Goal: Transaction & Acquisition: Purchase product/service

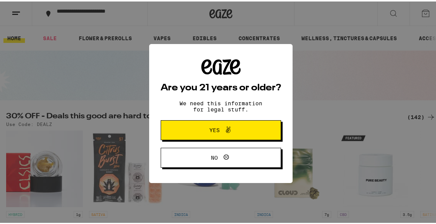
click at [212, 128] on span "Yes" at bounding box center [214, 128] width 10 height 5
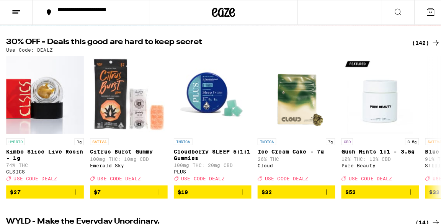
scroll to position [78, 0]
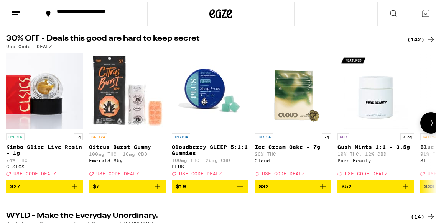
click at [209, 77] on img "Open page for Cloudberry SLEEP 5:1:1 Gummies from PLUS" at bounding box center [210, 89] width 77 height 77
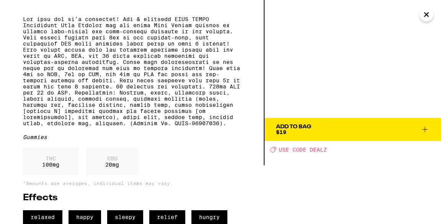
scroll to position [86, 0]
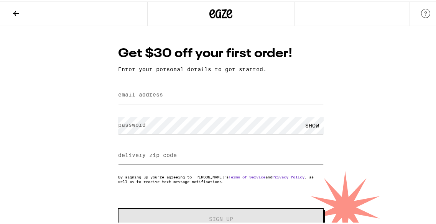
click at [132, 93] on label "email address" at bounding box center [140, 93] width 45 height 6
type input "[EMAIL_ADDRESS][DOMAIN_NAME]"
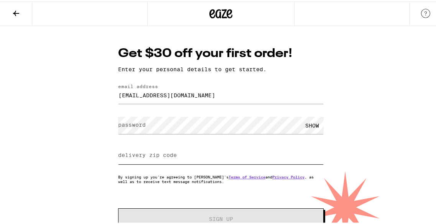
type input "94401"
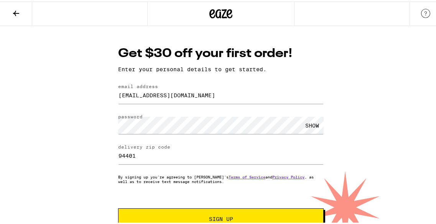
click at [307, 126] on div "SHOW" at bounding box center [311, 123] width 23 height 17
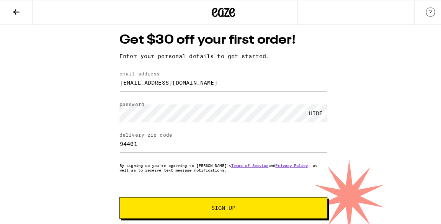
scroll to position [20, 0]
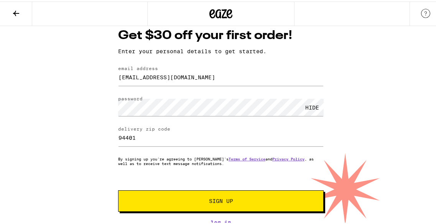
click at [215, 200] on span "Sign Up" at bounding box center [221, 199] width 24 height 5
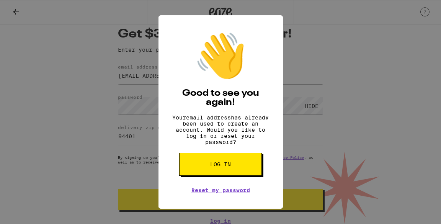
click at [233, 161] on button "Log in" at bounding box center [220, 164] width 83 height 23
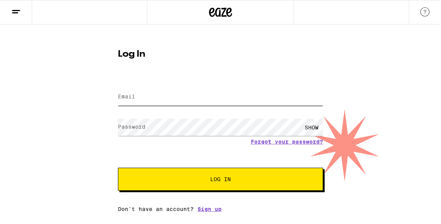
type input "judybornstein144@gmail.com"
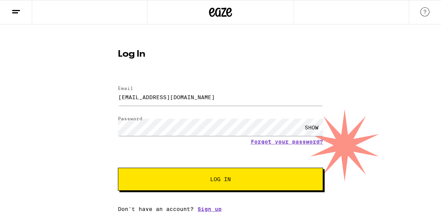
click at [217, 181] on span "Log In" at bounding box center [220, 179] width 21 height 5
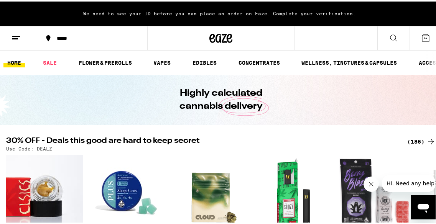
click at [301, 12] on span "Complete your verification." at bounding box center [314, 12] width 88 height 5
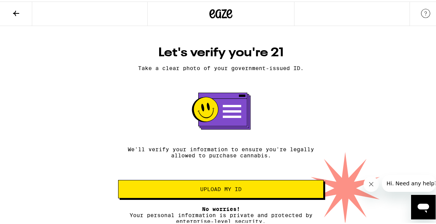
scroll to position [4, 0]
click at [238, 189] on span "Upload my ID" at bounding box center [220, 187] width 41 height 5
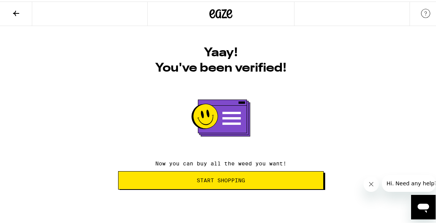
scroll to position [0, 0]
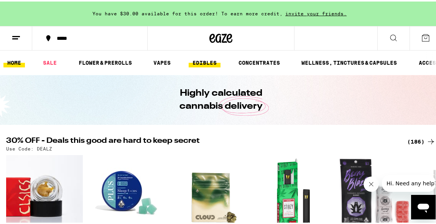
click at [199, 59] on link "EDIBLES" at bounding box center [205, 61] width 32 height 9
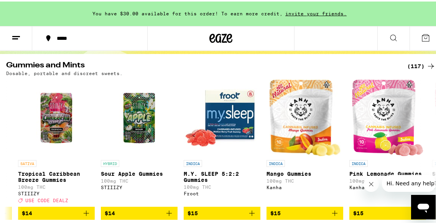
scroll to position [71, 0]
click at [243, 119] on img "Open page for M.Y. SLEEP 5:2:2 Gummies from Froot" at bounding box center [222, 116] width 77 height 77
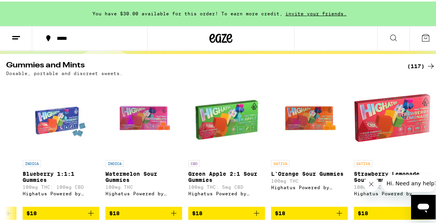
scroll to position [0, 3625]
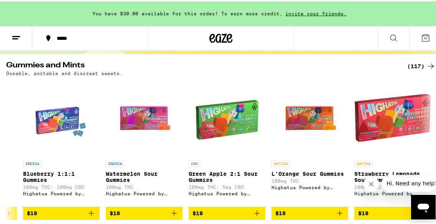
click at [72, 120] on img "Open page for Blueberry 1:1:1 Gummies from Highatus Powered by Cannabiotix" at bounding box center [61, 116] width 77 height 77
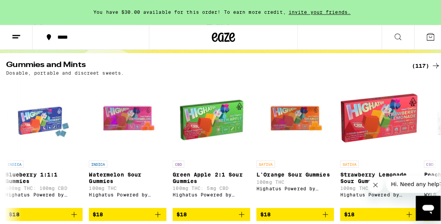
scroll to position [0, 3636]
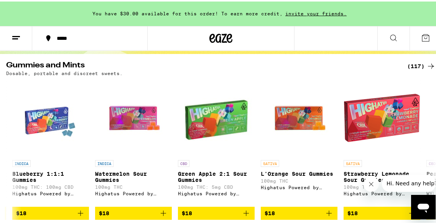
click at [49, 115] on img "Open page for Blueberry 1:1:1 Gummies from Highatus Powered by Cannabiotix" at bounding box center [50, 116] width 77 height 77
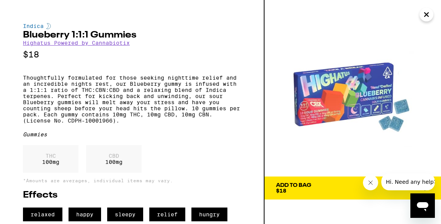
scroll to position [10, 0]
click at [106, 40] on link "Highatus Powered by Cannabiotix" at bounding box center [76, 43] width 107 height 6
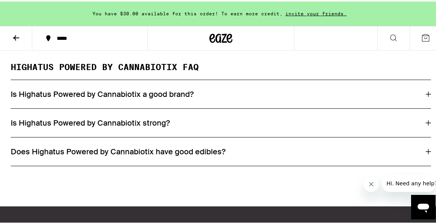
scroll to position [662, 0]
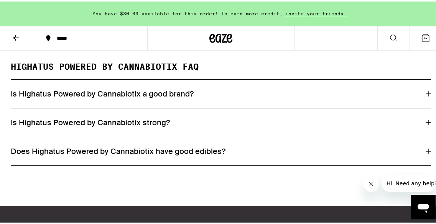
click at [425, 124] on icon at bounding box center [427, 120] width 5 height 5
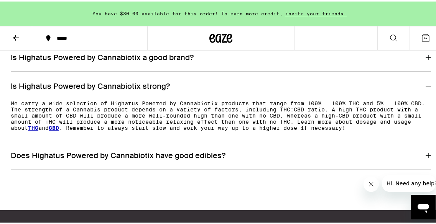
scroll to position [700, 0]
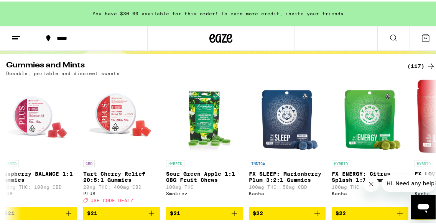
scroll to position [0, 7704]
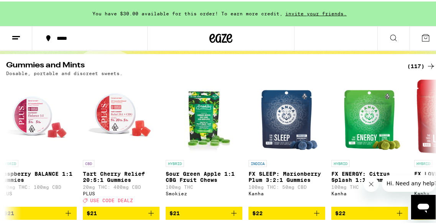
click at [289, 126] on img "Open page for FX SLEEP: Marionberry Plum 3:2:1 Gummies from Kanha" at bounding box center [287, 116] width 64 height 77
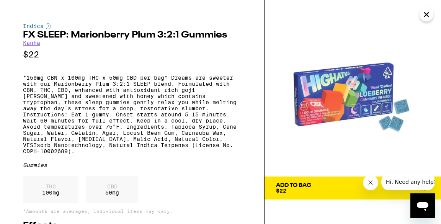
click at [427, 15] on icon "Close" at bounding box center [427, 15] width 4 height 4
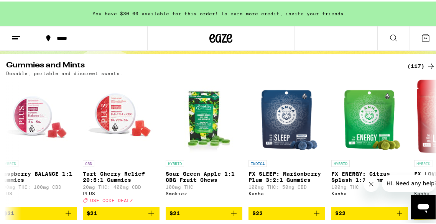
click at [292, 121] on img "Open page for FX SLEEP: Marionberry Plum 3:2:1 Gummies from Kanha" at bounding box center [287, 116] width 64 height 77
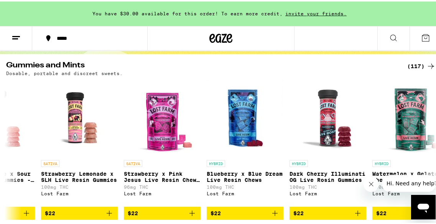
scroll to position [0, 9153]
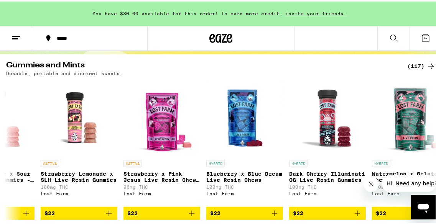
click at [246, 124] on img "Open page for Blueberry x Blue Dream Live Resin Chews from Lost Farm" at bounding box center [244, 116] width 77 height 77
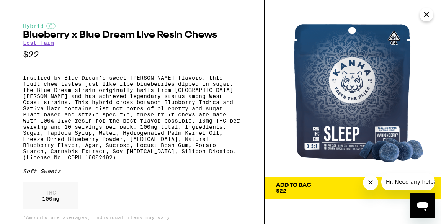
click at [427, 15] on icon "Close" at bounding box center [427, 15] width 4 height 4
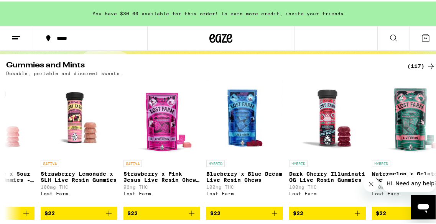
click at [239, 126] on img "Open page for Blueberry x Blue Dream Live Resin Chews from Lost Farm" at bounding box center [244, 116] width 77 height 77
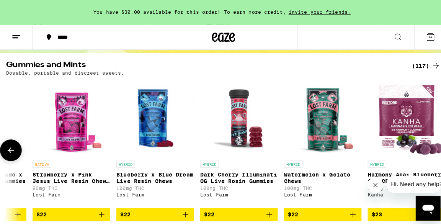
scroll to position [0, 9261]
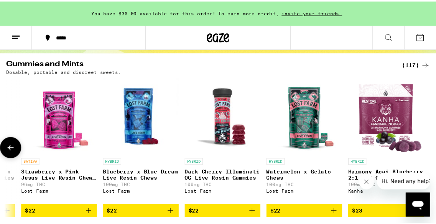
scroll to position [0, 9255]
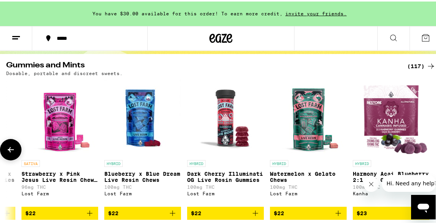
click at [420, 67] on div "(117)" at bounding box center [421, 64] width 28 height 9
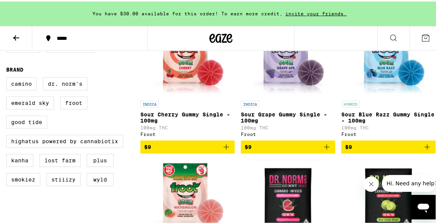
scroll to position [258, 0]
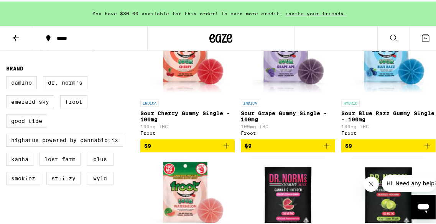
click at [212, 42] on icon at bounding box center [220, 37] width 23 height 14
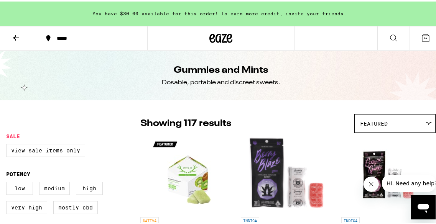
click at [407, 121] on div "Featured" at bounding box center [394, 122] width 80 height 18
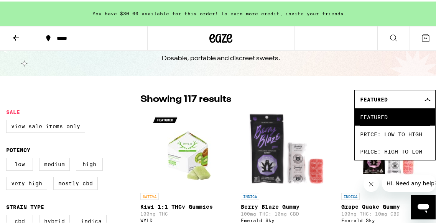
scroll to position [25, 0]
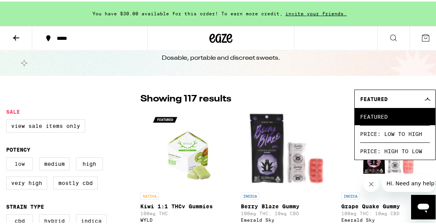
click at [20, 165] on label "Low" at bounding box center [19, 162] width 27 height 13
click at [8, 157] on input "Low" at bounding box center [8, 157] width 0 height 0
checkbox input "true"
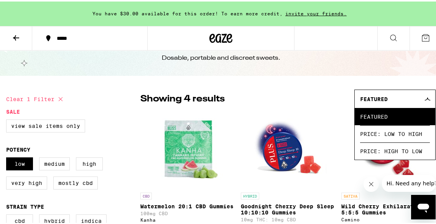
click at [302, 89] on div "Showing 4 results Featured Featured Price: Low to High Price: High to Low" at bounding box center [287, 97] width 295 height 19
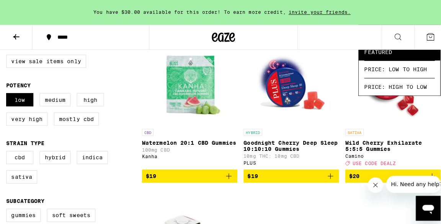
scroll to position [89, 0]
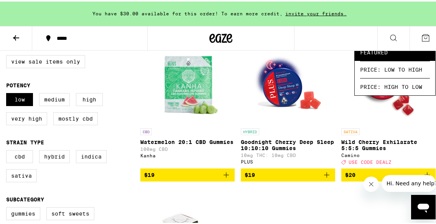
click at [380, 52] on span "Featured" at bounding box center [395, 50] width 70 height 17
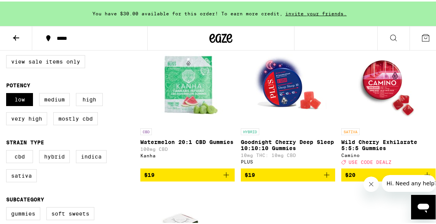
click at [284, 84] on img "Open page for Goodnight Cherry Deep Sleep 10:10:10 Gummies from PLUS" at bounding box center [287, 84] width 77 height 77
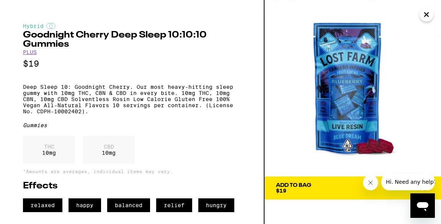
click at [430, 18] on icon "Close" at bounding box center [426, 14] width 9 height 11
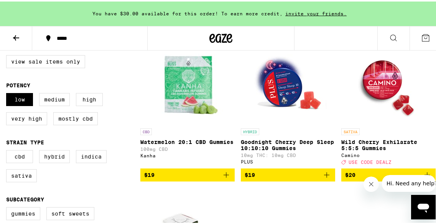
click at [292, 84] on img "Open page for Goodnight Cherry Deep Sleep 10:10:10 Gummies from PLUS" at bounding box center [287, 84] width 77 height 77
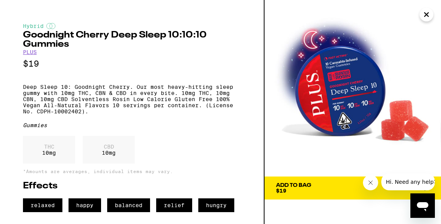
click at [407, 182] on span "Hi. Need any help?" at bounding box center [411, 182] width 51 height 6
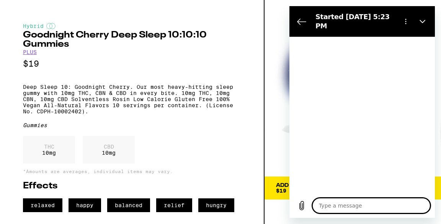
type textarea "x"
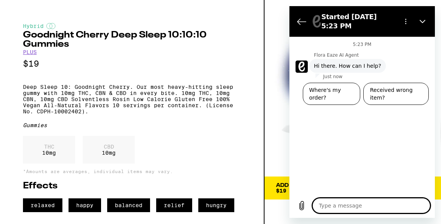
type textarea "I"
type textarea "x"
type textarea "I'"
type textarea "x"
type textarea "I'm"
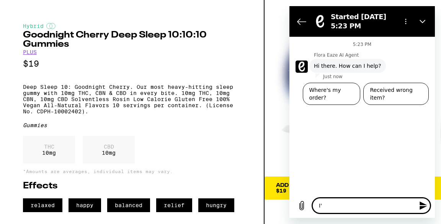
type textarea "x"
type textarea "I'm"
type textarea "x"
type textarea "I'm l"
type textarea "x"
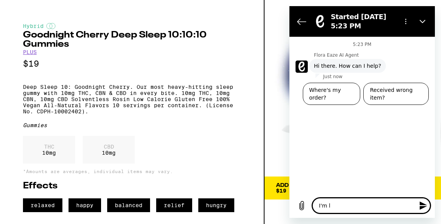
type textarea "I'm lo"
type textarea "x"
type textarea "I'm loo"
type textarea "x"
type textarea "I'm look"
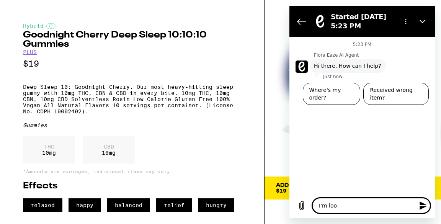
type textarea "x"
type textarea "I'm looki"
type textarea "x"
type textarea "I'm lookin"
type textarea "x"
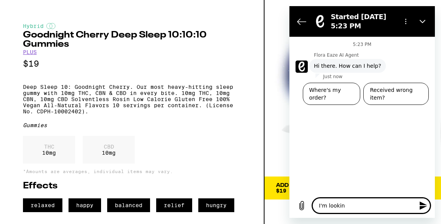
type textarea "I'm looking"
type textarea "x"
type textarea "I'm looking"
type textarea "x"
type textarea "I'm looking f"
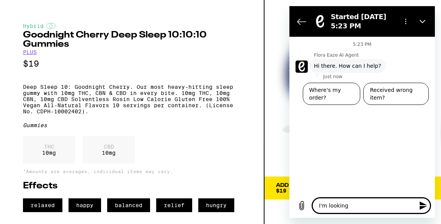
type textarea "x"
type textarea "I'm looking fo"
type textarea "x"
type textarea "I'm looking for"
type textarea "x"
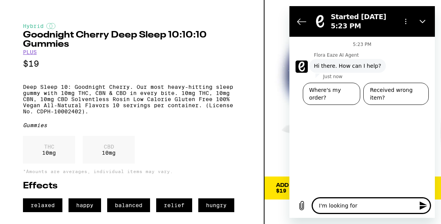
type textarea "I'm looking for"
type textarea "x"
type textarea "I'm looking for s"
type textarea "x"
type textarea "I'm looking for so"
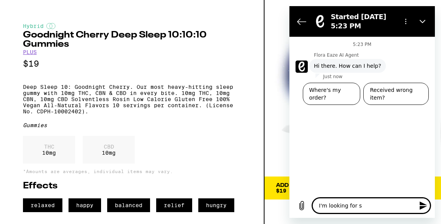
type textarea "x"
type textarea "I'm looking for som"
type textarea "x"
type textarea "I'm looking for some"
type textarea "x"
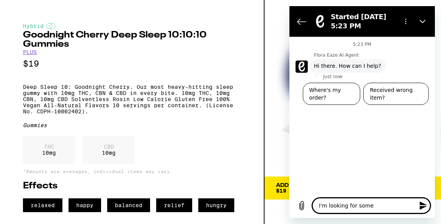
type textarea "I'm looking for somet"
type textarea "x"
type textarea "I'm looking for someth"
type textarea "x"
type textarea "I'm looking for somethi"
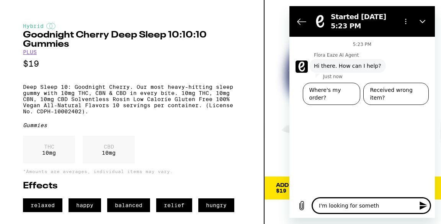
type textarea "x"
type textarea "I'm looking for somethin"
type textarea "x"
type textarea "I'm looking for something"
type textarea "x"
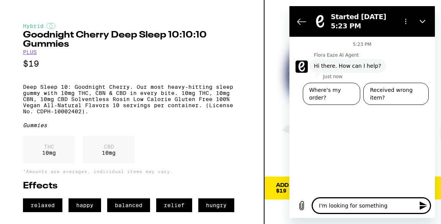
type textarea "I'm looking for something"
type textarea "x"
type textarea "I'm looking for something l"
type textarea "x"
type textarea "I'm looking for something lo"
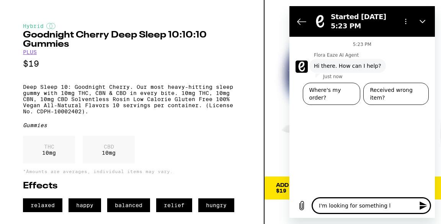
type textarea "x"
type textarea "I'm looking for something low"
type textarea "x"
type textarea "I'm looking for something low"
type textarea "x"
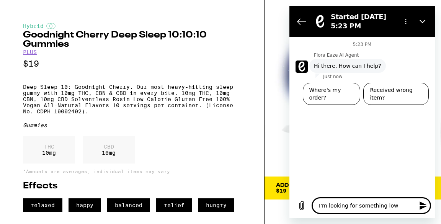
type textarea "I'm looking for something low d"
type textarea "x"
type textarea "I'm looking for something low do"
type textarea "x"
type textarea "I'm looking for something low doe"
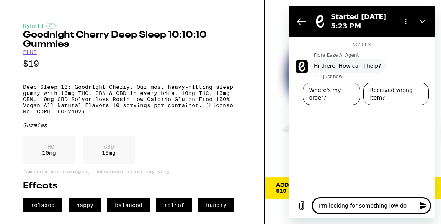
type textarea "x"
type textarea "I'm looking for something low do"
type textarea "x"
type textarea "I'm looking for something low dos"
type textarea "x"
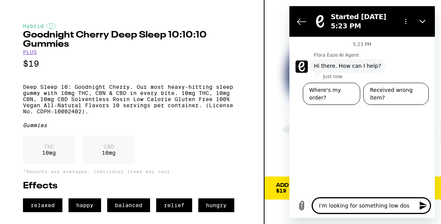
type textarea "I'm looking for something low dose"
type textarea "x"
type textarea "I'm looking for something low dose"
type textarea "x"
type textarea "I'm looking for something low dose t"
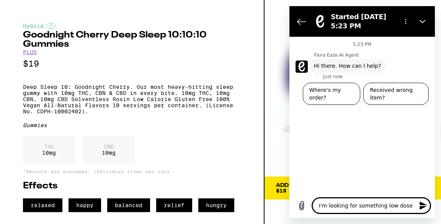
type textarea "x"
type textarea "I'm looking for something low dose th"
type textarea "x"
type textarea "I'm looking for something low dose tha"
type textarea "x"
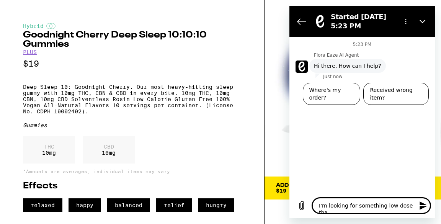
type textarea "I'm looking for something low dose that"
type textarea "x"
type textarea "I'm looking for something low dose that"
type textarea "x"
type textarea "I'm looking for something low dose that w"
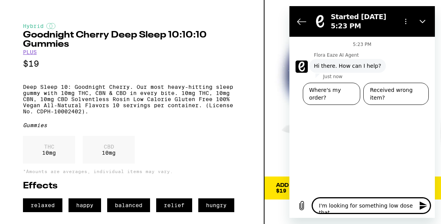
type textarea "x"
type textarea "I'm looking for something low dose that wi"
type textarea "x"
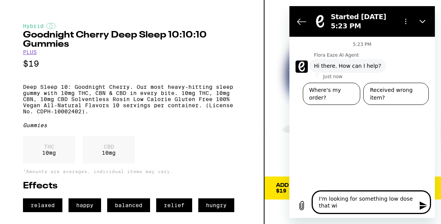
type textarea "I'm looking for something low dose that wil"
type textarea "x"
type textarea "I'm looking for something low dose that will"
type textarea "x"
type textarea "I'm looking for something low dose that will"
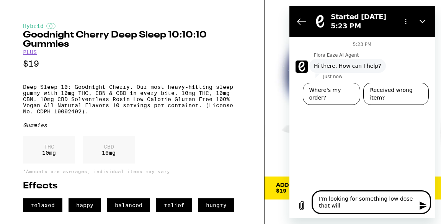
type textarea "x"
type textarea "I'm looking for something low dose that will h"
type textarea "x"
type textarea "I'm looking for something low dose that will he"
type textarea "x"
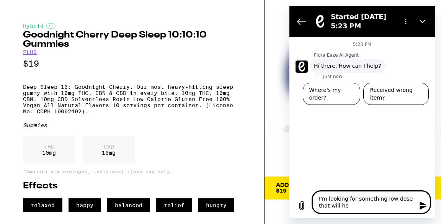
type textarea "I'm looking for something low dose that will hel"
type textarea "x"
type textarea "I'm looking for something low dose that will help"
type textarea "x"
type textarea "I'm looking for something low dose that will help"
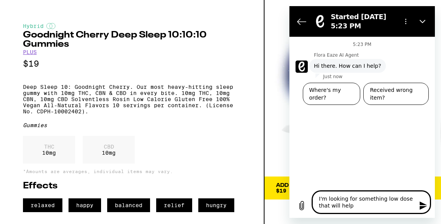
type textarea "x"
type textarea "I'm looking for something low dose that will help m"
type textarea "x"
type textarea "I'm looking for something low dose that will help me"
type textarea "x"
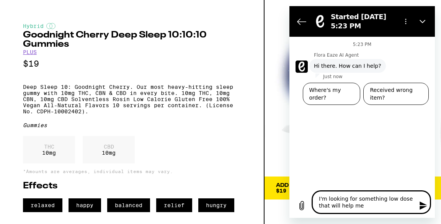
type textarea "I'm looking for something low dose that will help me"
type textarea "x"
type textarea "I'm looking for something low dose that will help me s"
type textarea "x"
type textarea "I'm looking for something low dose that will help me sl"
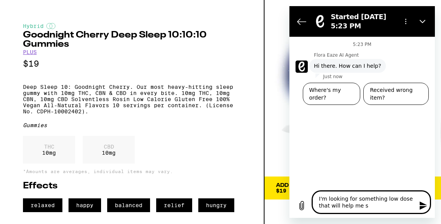
type textarea "x"
type textarea "I'm looking for something low dose that will help me sle"
type textarea "x"
type textarea "I'm looking for something low dose that will help me slee"
type textarea "x"
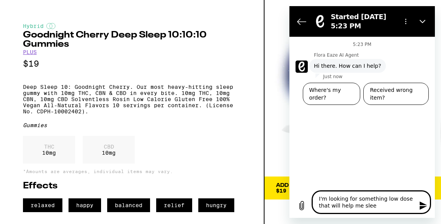
type textarea "I'm looking for something low dose that will help me sleep"
type textarea "x"
type textarea "I'm looking for something low dose that will help me sleep"
type textarea "x"
type textarea "I'm looking for something low dose that will help me sleep -"
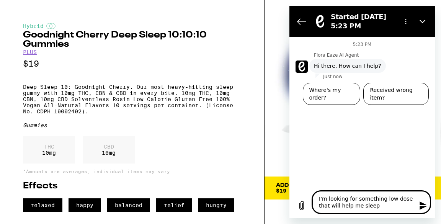
type textarea "x"
type textarea "I'm looking for something low dose that will help me sleep -"
type textarea "x"
type textarea "I'm looking for something low dose that will help me sleep - n"
type textarea "x"
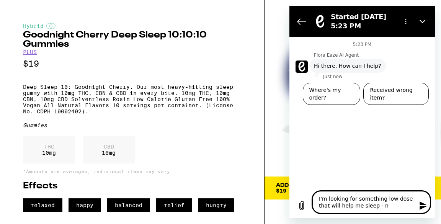
type textarea "I'm looking for something low dose that will help me sleep - no"
type textarea "x"
type textarea "I'm looking for something low dose that will help me sleep - no"
type textarea "x"
type textarea "I'm looking for something low dose that will help me sleep - no t"
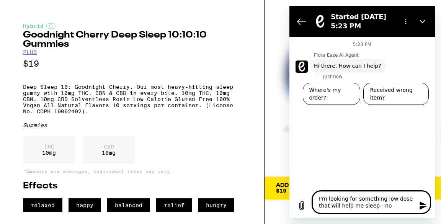
type textarea "x"
type textarea "I'm looking for something low dose that will help me sleep - no"
type textarea "x"
type textarea "I'm looking for something low dose that will help me sleep - no"
type textarea "x"
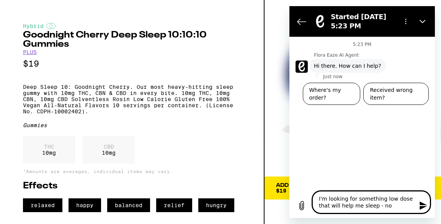
type textarea "I'm looking for something low dose that will help me sleep - not"
type textarea "x"
type textarea "I'm looking for something low dose that will help me sleep - not"
type textarea "x"
type textarea "I'm looking for something low dose that will help me sleep - not l"
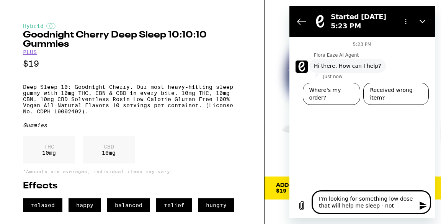
type textarea "x"
type textarea "I'm looking for something low dose that will help me sleep - not lo"
type textarea "x"
type textarea "I'm looking for something low dose that will help me sleep - not loo"
type textarea "x"
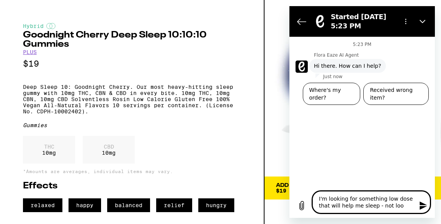
type textarea "I'm looking for something low dose that will help me sleep - not look"
type textarea "x"
type textarea "I'm looking for something low dose that will help me sleep - not looki"
type textarea "x"
type textarea "I'm looking for something low dose that will help me sleep - not lookin"
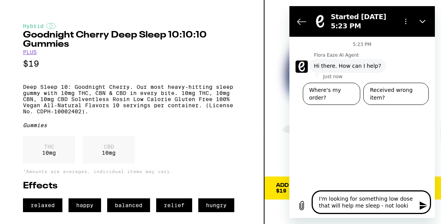
type textarea "x"
type textarea "I'm looking for something low dose that will help me sleep - not looking"
type textarea "x"
type textarea "I'm looking for something low dose that will help me sleep - not looking"
type textarea "x"
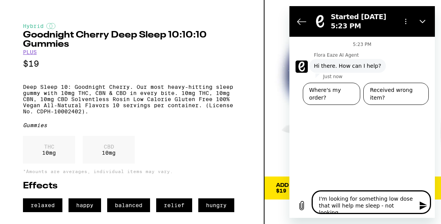
type textarea "I'm looking for something low dose that will help me sleep - not looking f"
type textarea "x"
type textarea "I'm looking for something low dose that will help me sleep - not looking fo"
type textarea "x"
type textarea "I'm looking for something low dose that will help me sleep - not looking for"
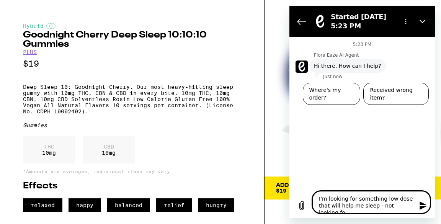
type textarea "x"
type textarea "I'm looking for something low dose that will help me sleep - not looking for"
type textarea "x"
type textarea "I'm looking for something low dose that will help me sleep - not looking for a"
type textarea "x"
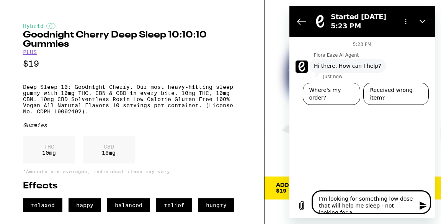
type textarea "I'm looking for something low dose that will help me sleep - not looking for a"
type textarea "x"
type textarea "I'm looking for something low dose that will help me sleep - not looking for a h"
type textarea "x"
type textarea "I'm looking for something low dose that will help me sleep - not looking for a …"
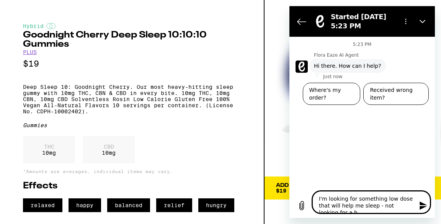
type textarea "x"
type textarea "I'm looking for something low dose that will help me sleep - not looking for a …"
type textarea "x"
type textarea "I'm looking for something low dose that will help me sleep - not looking for a …"
type textarea "x"
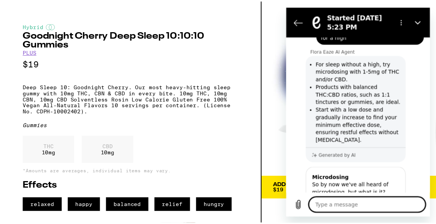
scroll to position [60, 0]
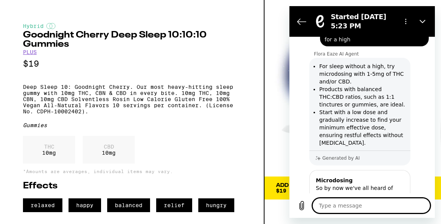
click at [212, 158] on div "THC 10 mg CBD 10 mg" at bounding box center [132, 151] width 218 height 31
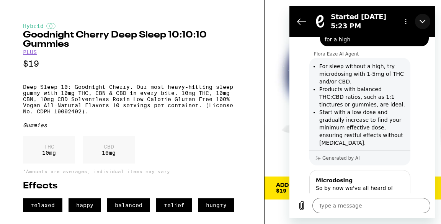
click at [421, 22] on icon "Close" at bounding box center [423, 21] width 6 height 6
type textarea "x"
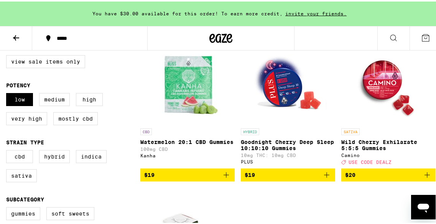
click at [383, 81] on img "Open page for Wild Cherry Exhilarate 5:5:5 Gummies from Camino" at bounding box center [388, 84] width 77 height 77
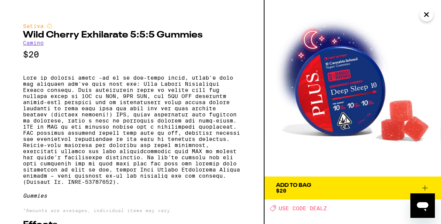
click at [427, 14] on icon "Close" at bounding box center [427, 15] width 4 height 4
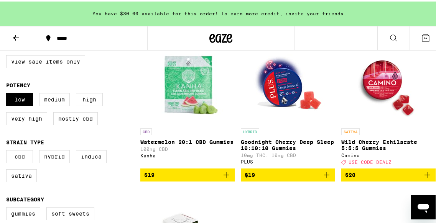
click at [386, 75] on img "Open page for Wild Cherry Exhilarate 5:5:5 Gummies from Camino" at bounding box center [388, 84] width 77 height 77
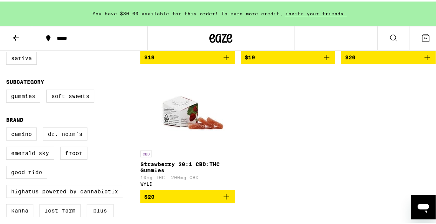
scroll to position [207, 0]
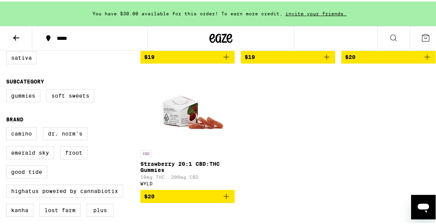
click at [178, 121] on img "Open page for Strawberry 20:1 CBD:THC Gummies from WYLD" at bounding box center [187, 106] width 77 height 77
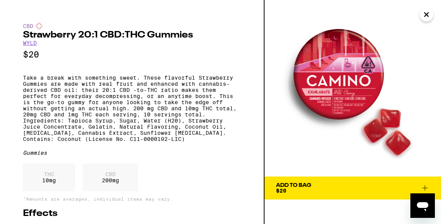
click at [430, 17] on icon "Close" at bounding box center [426, 14] width 9 height 11
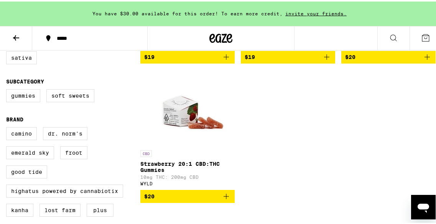
click at [208, 120] on img "Open page for Strawberry 20:1 CBD:THC Gummies from WYLD" at bounding box center [187, 106] width 77 height 77
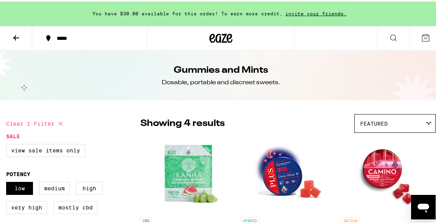
click at [62, 121] on icon at bounding box center [61, 122] width 4 height 4
checkbox input "false"
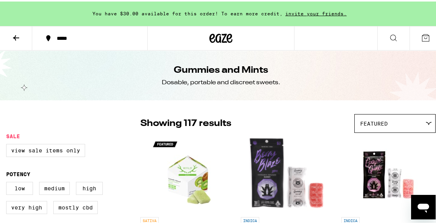
click at [391, 36] on icon at bounding box center [393, 36] width 9 height 9
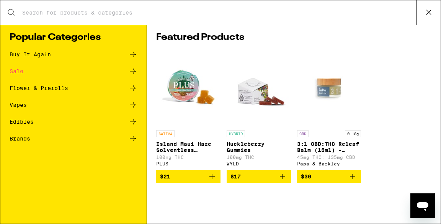
click at [64, 10] on input "Search for Products" at bounding box center [219, 12] width 395 height 7
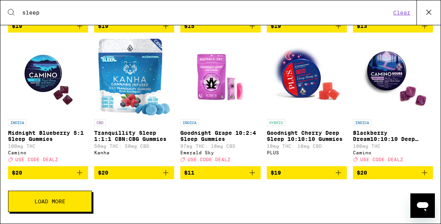
scroll to position [180, 0]
type input "sleep"
click at [71, 206] on button "Load More" at bounding box center [50, 201] width 84 height 21
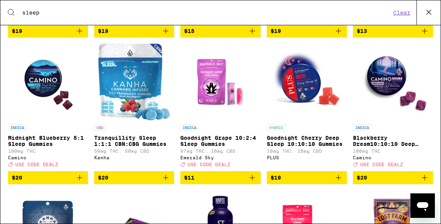
scroll to position [168, 0]
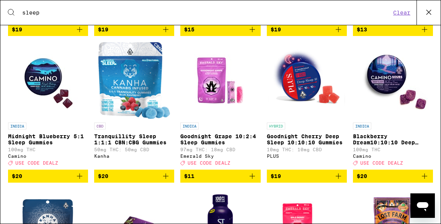
click at [123, 100] on img "Open page for Tranquillity Sleep 1:1:1 CBN:CBG Gummies from Kanha" at bounding box center [134, 80] width 72 height 77
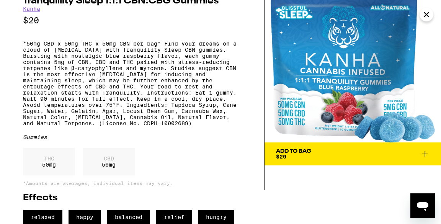
scroll to position [52, 0]
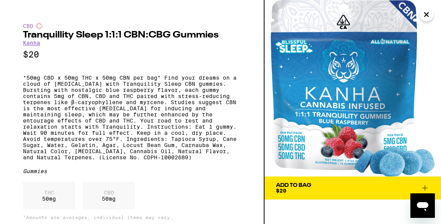
click at [427, 15] on icon "Close" at bounding box center [427, 15] width 4 height 4
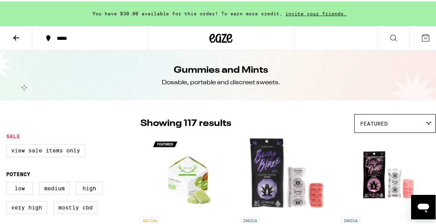
click at [389, 38] on icon at bounding box center [393, 36] width 9 height 9
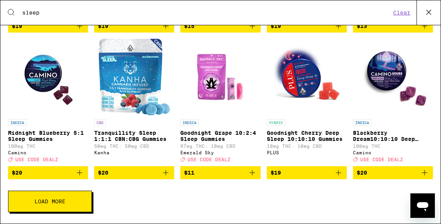
scroll to position [180, 0]
click at [76, 202] on button "Load More" at bounding box center [50, 201] width 84 height 21
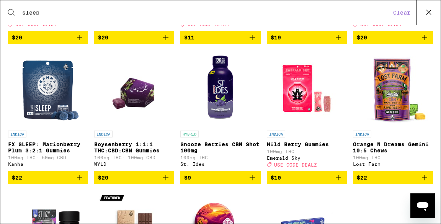
scroll to position [307, 0]
click at [145, 106] on img "Open page for Boysenberry 1:1:1 THC:CBD:CBN Gummies from WYLD" at bounding box center [134, 88] width 55 height 77
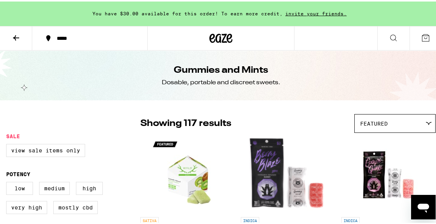
click at [389, 38] on icon at bounding box center [393, 36] width 9 height 9
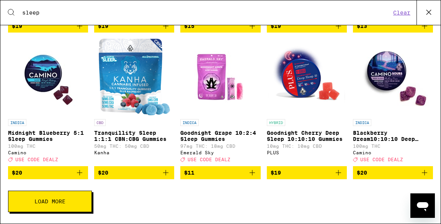
scroll to position [180, 0]
click at [68, 203] on button "Load More" at bounding box center [50, 201] width 84 height 21
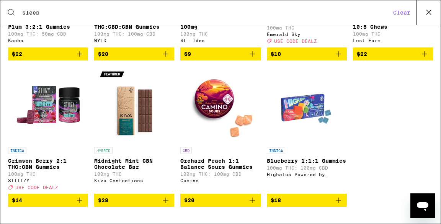
scroll to position [446, 0]
click at [308, 105] on img "Open page for Blueberry 1:1:1 Gummies from Highatus Powered by Cannabiotix" at bounding box center [307, 105] width 77 height 77
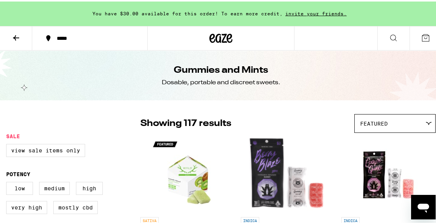
click at [390, 37] on icon at bounding box center [393, 36] width 9 height 9
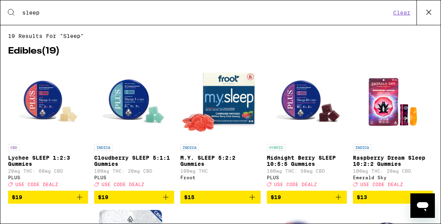
click at [50, 107] on img "Open page for Lychee SLEEP 1:2:3 Gummies from PLUS" at bounding box center [48, 102] width 77 height 77
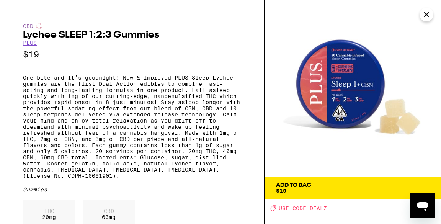
click at [288, 183] on div "Add To Bag" at bounding box center [293, 185] width 35 height 5
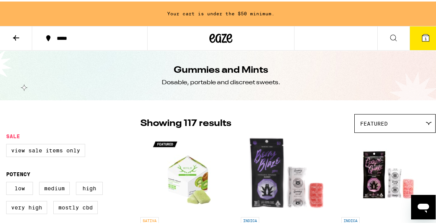
click at [393, 39] on button at bounding box center [393, 37] width 32 height 24
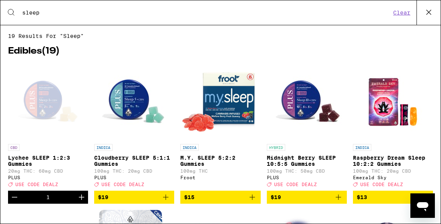
click at [84, 201] on icon "Increment" at bounding box center [81, 197] width 9 height 9
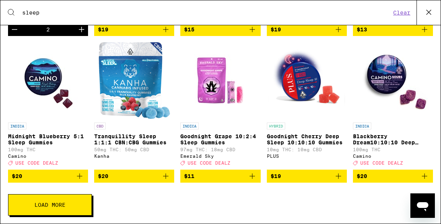
scroll to position [169, 0]
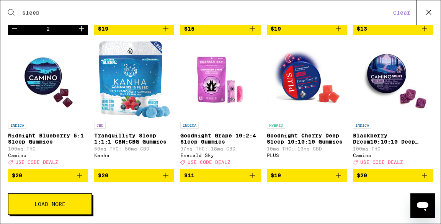
click at [385, 84] on img "Open page for Blackberry Dream10:10:10 Deep Sleep Gummies from Camino" at bounding box center [393, 79] width 77 height 77
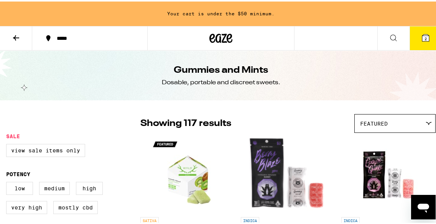
click at [390, 40] on icon at bounding box center [393, 36] width 9 height 9
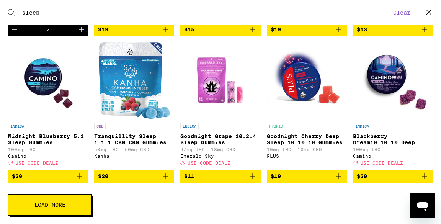
scroll to position [180, 0]
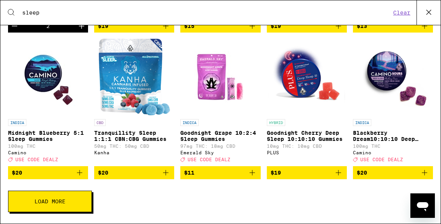
click at [63, 207] on button "Load More" at bounding box center [50, 201] width 84 height 21
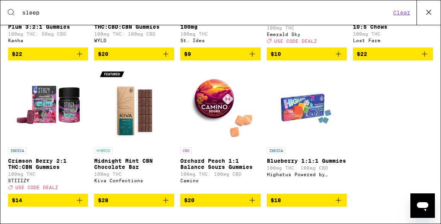
scroll to position [446, 0]
click at [312, 105] on img "Open page for Blueberry 1:1:1 Gummies from Highatus Powered by Cannabiotix" at bounding box center [307, 105] width 77 height 77
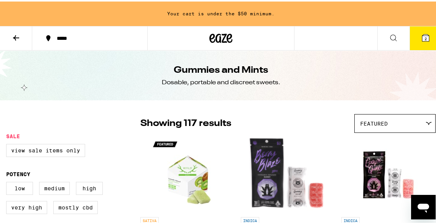
click at [389, 38] on icon at bounding box center [393, 36] width 9 height 9
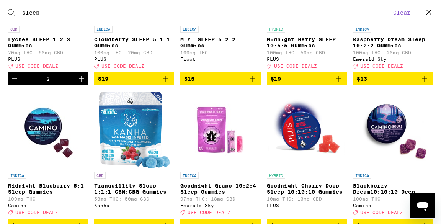
scroll to position [124, 0]
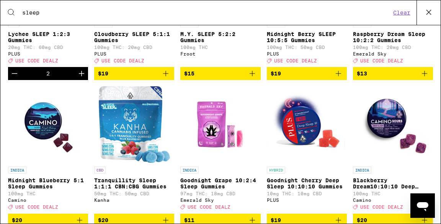
click at [141, 138] on img "Open page for Tranquillity Sleep 1:1:1 CBN:CBG Gummies from Kanha" at bounding box center [134, 124] width 71 height 77
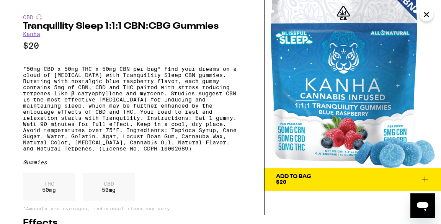
scroll to position [8, 0]
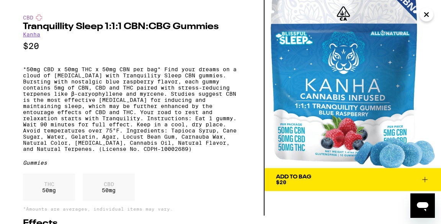
click at [427, 179] on icon at bounding box center [425, 179] width 9 height 9
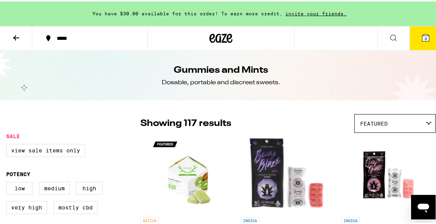
click at [419, 42] on button "3" at bounding box center [425, 37] width 32 height 24
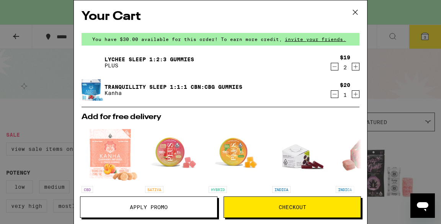
click at [178, 207] on span "Apply Promo" at bounding box center [148, 207] width 137 height 5
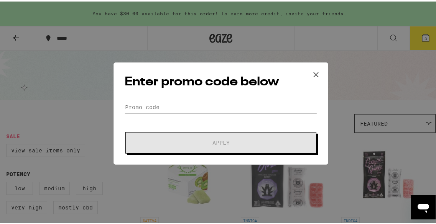
click at [202, 104] on input "Promo Code" at bounding box center [221, 105] width 192 height 11
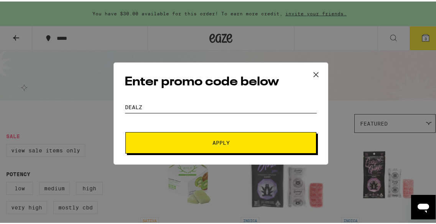
type input "DEALZ"
click at [236, 140] on span "Apply" at bounding box center [221, 141] width 138 height 5
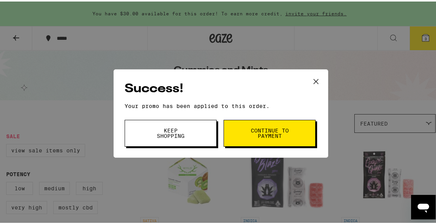
click at [241, 137] on button "Continue to payment" at bounding box center [269, 131] width 92 height 27
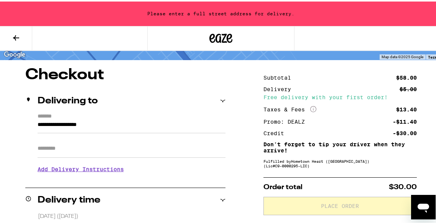
scroll to position [52, 0]
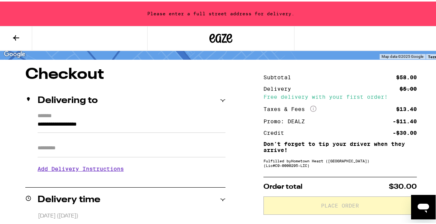
click at [35, 123] on div "**********" at bounding box center [125, 145] width 200 height 66
click at [39, 123] on input "**********" at bounding box center [132, 124] width 188 height 13
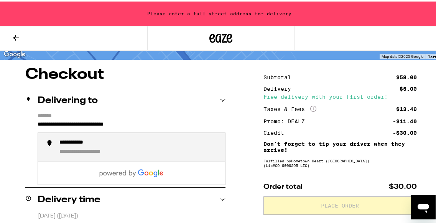
click at [68, 145] on div "**********" at bounding box center [80, 141] width 42 height 7
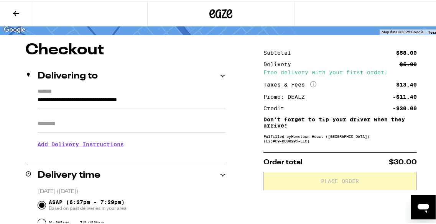
type input "**********"
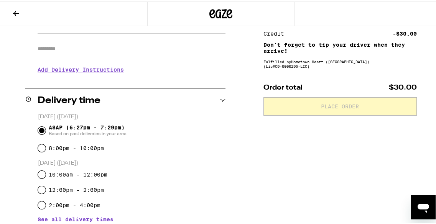
scroll to position [128, 0]
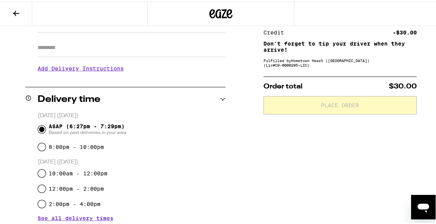
click at [18, 10] on icon at bounding box center [15, 11] width 9 height 9
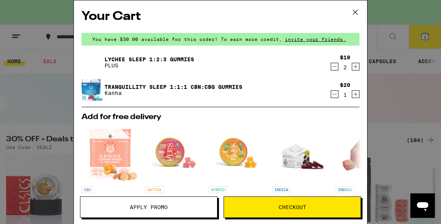
click at [354, 95] on icon "Increment" at bounding box center [356, 94] width 4 height 4
click at [180, 212] on button "Apply Promo" at bounding box center [149, 207] width 138 height 21
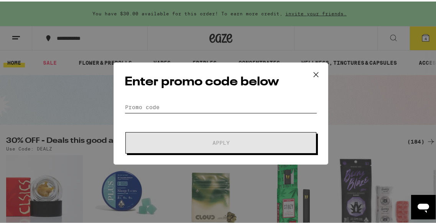
click at [181, 107] on input "Promo Code" at bounding box center [221, 105] width 192 height 11
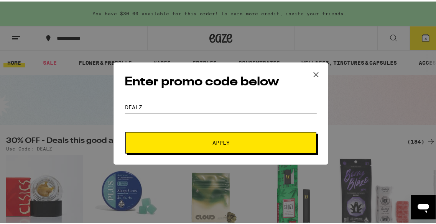
type input "DEALZ"
click at [221, 139] on span "Apply" at bounding box center [220, 141] width 17 height 5
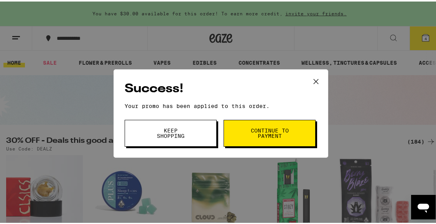
click at [254, 131] on span "Continue to payment" at bounding box center [269, 131] width 39 height 11
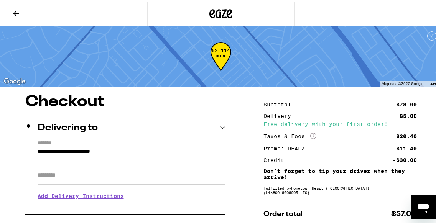
click at [13, 10] on icon at bounding box center [15, 11] width 9 height 9
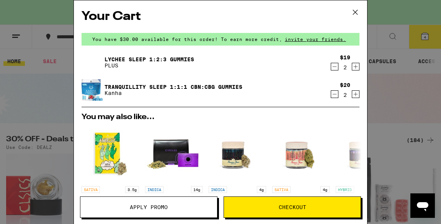
click at [331, 96] on icon "Decrement" at bounding box center [334, 94] width 7 height 9
click at [353, 68] on icon "Increment" at bounding box center [356, 66] width 7 height 9
click at [142, 214] on button "Apply Promo" at bounding box center [149, 207] width 138 height 21
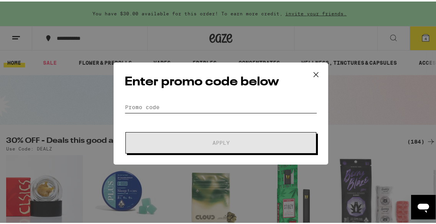
click at [154, 110] on input "Promo Code" at bounding box center [221, 105] width 192 height 11
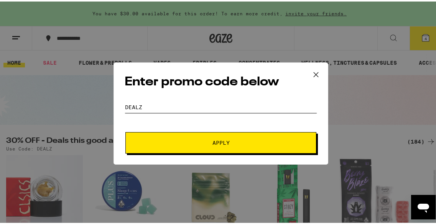
type input "DEALZ"
click at [200, 139] on span "Apply" at bounding box center [221, 141] width 138 height 5
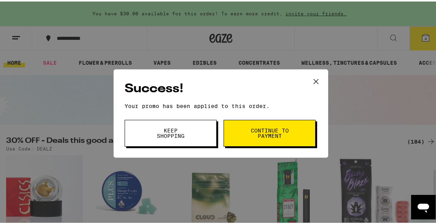
click at [261, 130] on span "Continue to payment" at bounding box center [269, 131] width 39 height 11
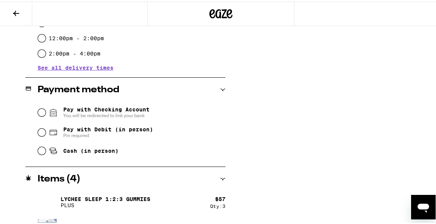
scroll to position [279, 0]
click at [40, 111] on input "Pay with Checking Account You will be redirected to link your bank" at bounding box center [42, 111] width 8 height 8
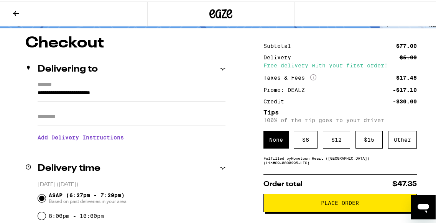
scroll to position [59, 0]
click at [302, 141] on div "$ 8" at bounding box center [306, 139] width 24 height 18
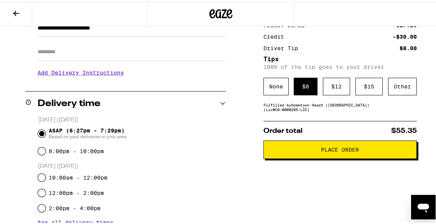
scroll to position [117, 0]
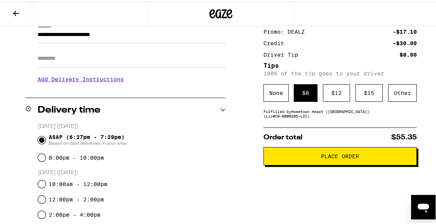
click at [345, 157] on span "Place Order" at bounding box center [340, 154] width 38 height 5
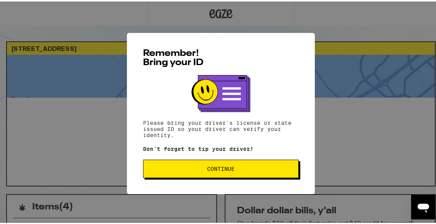
click at [251, 169] on span "Continue" at bounding box center [220, 167] width 143 height 5
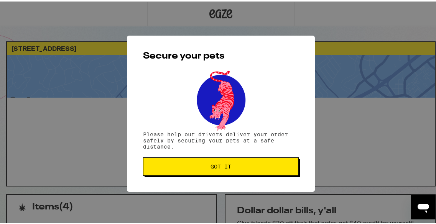
click at [248, 166] on span "Got it" at bounding box center [220, 164] width 143 height 5
